Goal: Transaction & Acquisition: Subscribe to service/newsletter

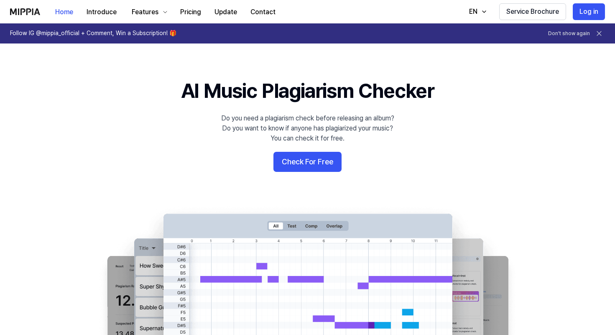
click at [296, 173] on 배너 "AI Music Plagiarism Checker Do you need a plagiarism check before releasing an …" at bounding box center [308, 229] width 602 height 304
click at [296, 164] on button "Check For Free" at bounding box center [308, 162] width 68 height 20
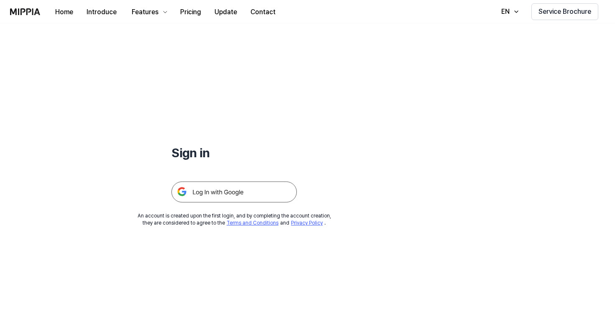
click at [243, 203] on div "Sign in An account is created upon the first login, and by completing the accou…" at bounding box center [234, 124] width 469 height 203
click at [252, 190] on img at bounding box center [234, 192] width 125 height 21
click at [197, 9] on button "Pricing" at bounding box center [191, 12] width 34 height 17
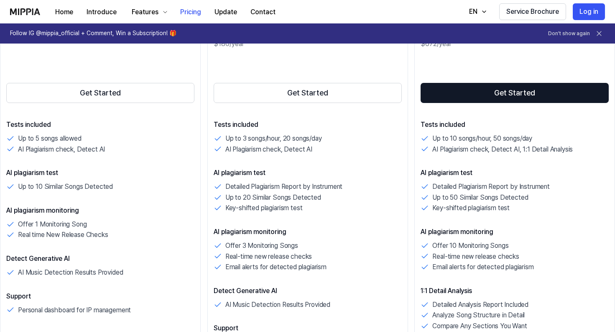
scroll to position [170, 0]
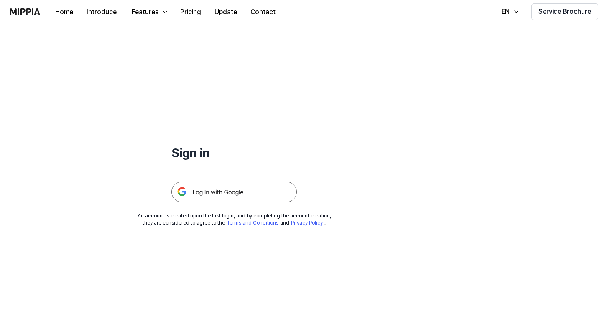
click at [198, 188] on img at bounding box center [234, 192] width 125 height 21
